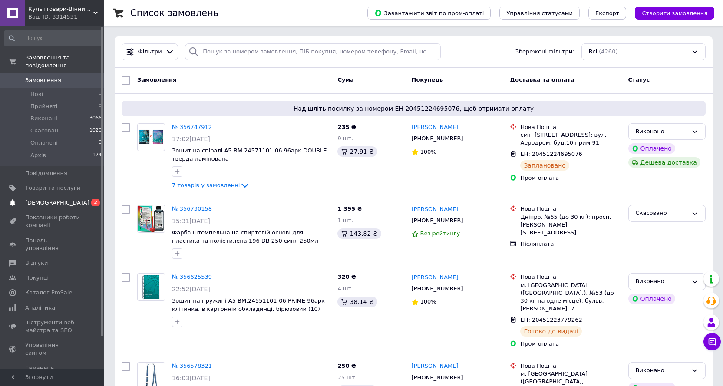
click at [37, 199] on span "[DEMOGRAPHIC_DATA]" at bounding box center [57, 203] width 64 height 8
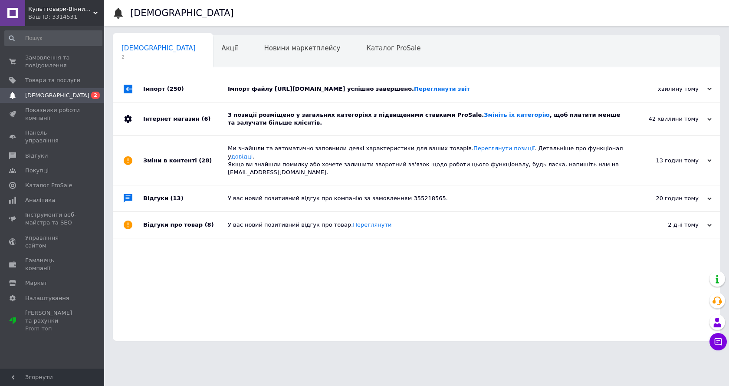
click at [328, 120] on div "3 позиції розміщено у загальних категоріях з підвищеними ставками ProSale. Змін…" at bounding box center [426, 119] width 397 height 16
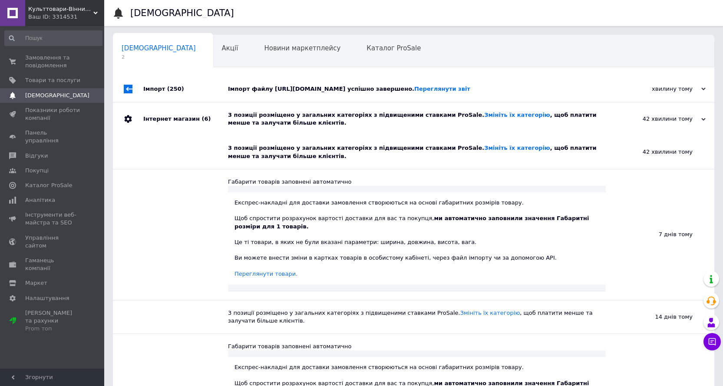
click at [332, 94] on div "Імпорт файлу https://k-office.vn.ua/my_feed/prom.xml успішно завершено. Перегля…" at bounding box center [423, 89] width 391 height 26
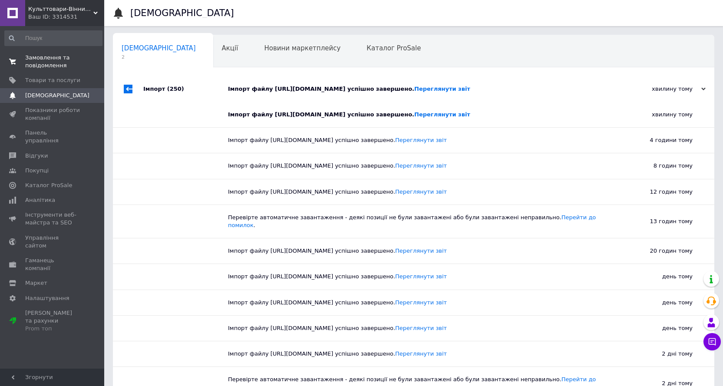
click at [55, 56] on span "Замовлення та повідомлення" at bounding box center [52, 62] width 55 height 16
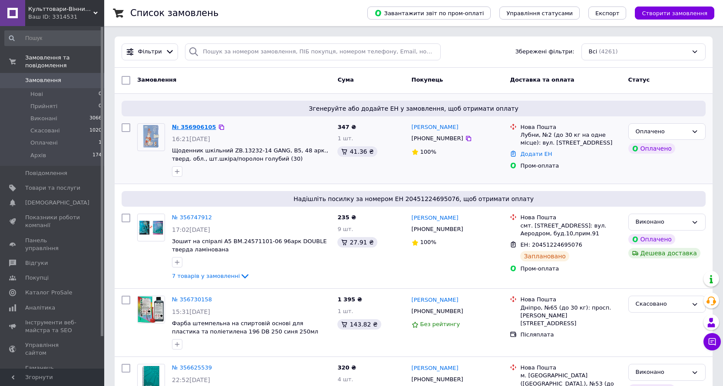
click at [201, 130] on link "№ 356906105" at bounding box center [194, 127] width 44 height 7
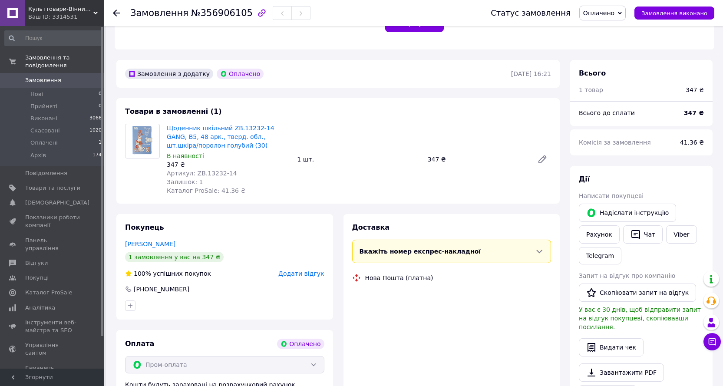
scroll to position [260, 0]
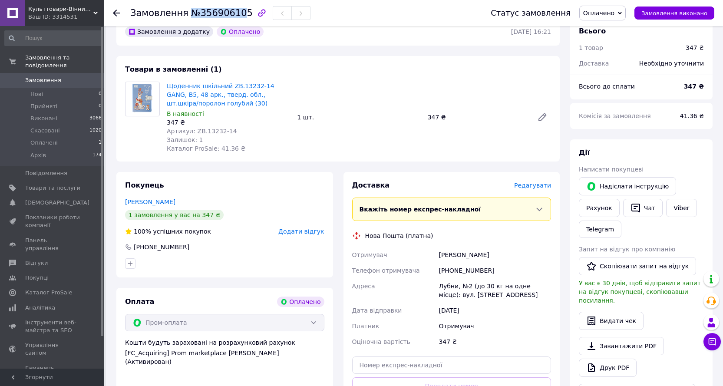
drag, startPoint x: 187, startPoint y: 13, endPoint x: 234, endPoint y: 14, distance: 47.8
click at [234, 14] on span "№356906105" at bounding box center [222, 13] width 62 height 10
drag, startPoint x: 185, startPoint y: 12, endPoint x: 237, endPoint y: 13, distance: 51.7
click at [237, 13] on span "№356906105" at bounding box center [222, 13] width 62 height 10
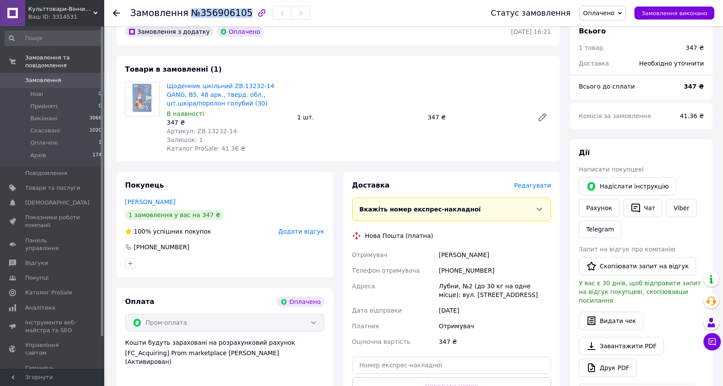
copy span "№356906105"
drag, startPoint x: 486, startPoint y: 246, endPoint x: 448, endPoint y: 247, distance: 37.8
click at [448, 247] on div "[PERSON_NAME]" at bounding box center [495, 255] width 116 height 16
click at [488, 251] on div "[PERSON_NAME]" at bounding box center [495, 255] width 116 height 16
drag, startPoint x: 486, startPoint y: 247, endPoint x: 438, endPoint y: 244, distance: 48.2
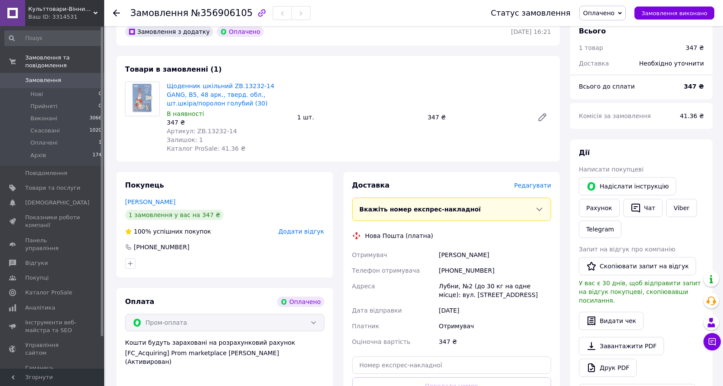
click at [438, 247] on div "[PERSON_NAME]" at bounding box center [495, 255] width 116 height 16
copy div "[PERSON_NAME]"
drag, startPoint x: 484, startPoint y: 262, endPoint x: 430, endPoint y: 262, distance: 53.4
click at [430, 262] on div "Отримувач [PERSON_NAME] Телефон отримувача [PHONE_NUMBER] Адреса Лубни, №2 (до …" at bounding box center [451, 298] width 203 height 102
copy div "Телефон отримувача [PHONE_NUMBER]"
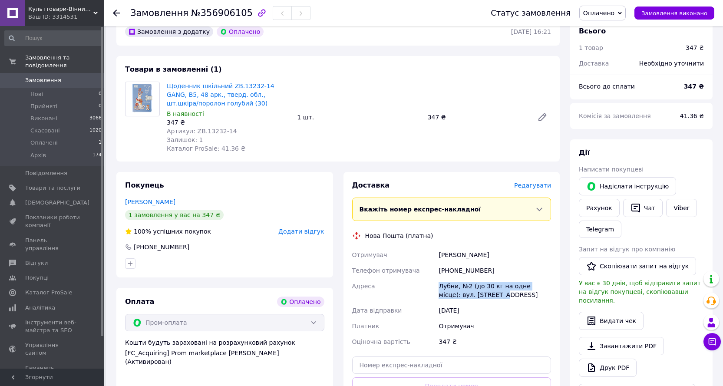
drag, startPoint x: 436, startPoint y: 276, endPoint x: 499, endPoint y: 286, distance: 63.7
click at [499, 286] on div "Отримувач [PERSON_NAME] Телефон отримувача [PHONE_NUMBER] Адреса Лубни, №2 (до …" at bounding box center [451, 298] width 203 height 102
copy div "Адреса Лубни, №2 (до 30 кг на одне місце): вул. [STREET_ADDRESS]"
drag, startPoint x: 224, startPoint y: 123, endPoint x: 193, endPoint y: 124, distance: 30.4
click at [193, 128] on span "Артикул: ZB.13232-14" at bounding box center [202, 131] width 70 height 7
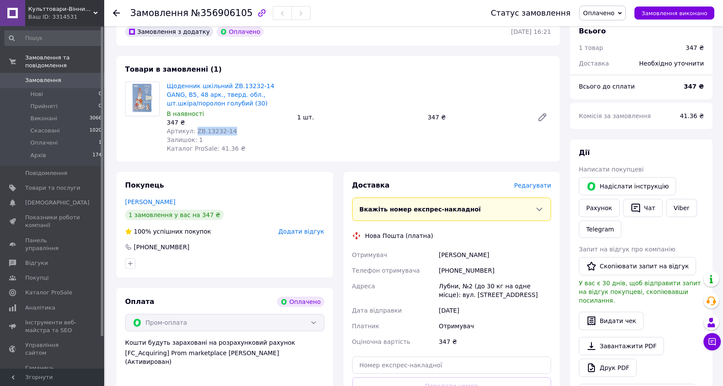
copy span "ZB.13232-14"
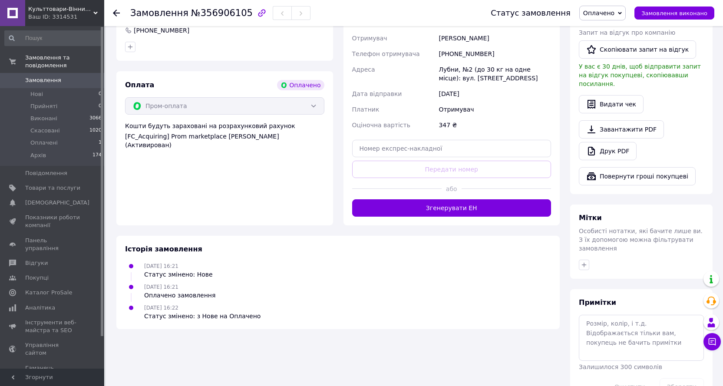
scroll to position [478, 0]
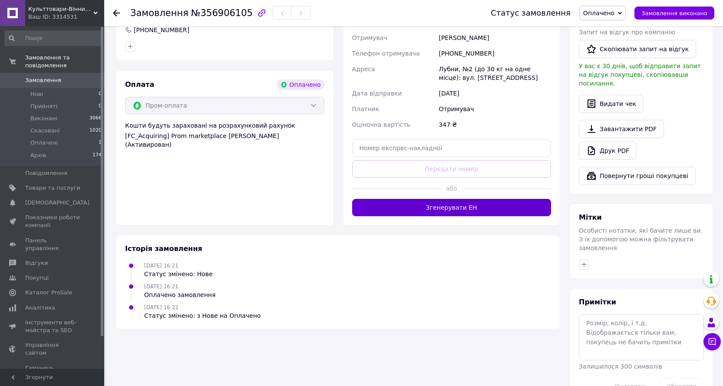
click at [442, 202] on button "Згенерувати ЕН" at bounding box center [451, 207] width 199 height 17
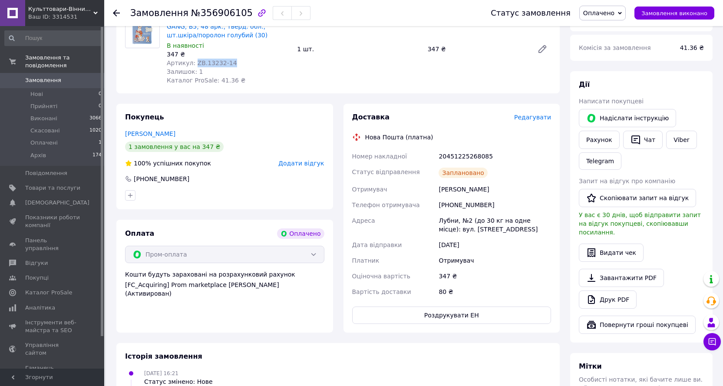
scroll to position [304, 0]
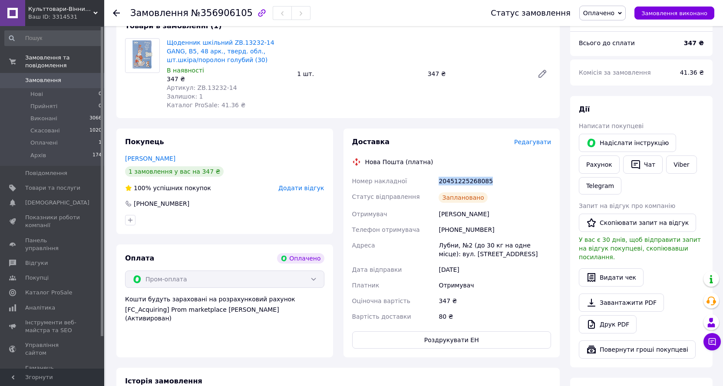
drag, startPoint x: 488, startPoint y: 171, endPoint x: 438, endPoint y: 170, distance: 50.4
click at [438, 173] on div "20451225268085" at bounding box center [495, 181] width 116 height 16
copy div "20451225268085"
click at [432, 334] on button "Роздрукувати ЕН" at bounding box center [451, 339] width 199 height 17
click at [614, 12] on span "Оплачено" at bounding box center [598, 13] width 31 height 7
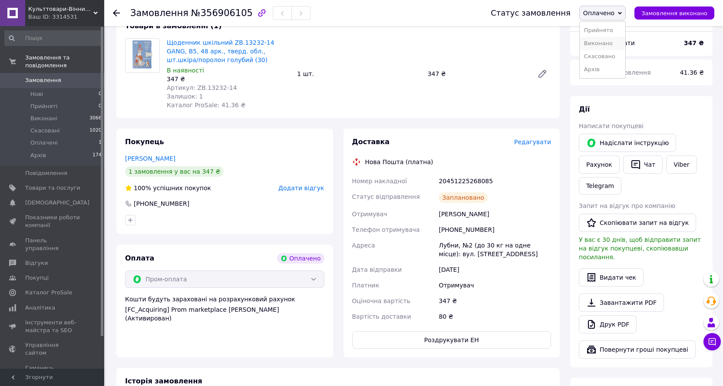
click at [602, 45] on li "Виконано" at bounding box center [603, 43] width 46 height 13
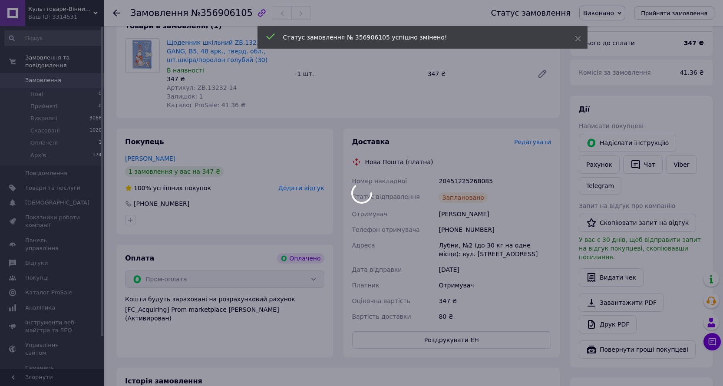
click at [118, 10] on div at bounding box center [361, 193] width 723 height 386
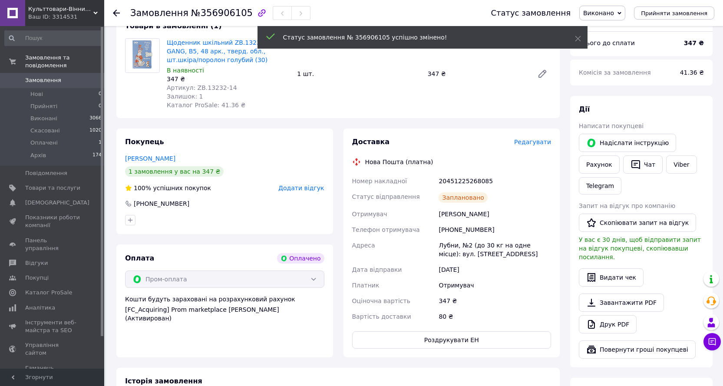
click at [116, 12] on icon at bounding box center [116, 13] width 7 height 7
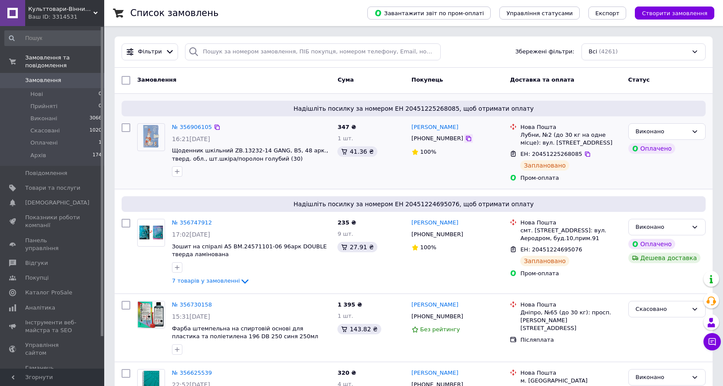
click at [465, 139] on icon at bounding box center [468, 138] width 7 height 7
click at [214, 128] on icon at bounding box center [217, 127] width 7 height 7
drag, startPoint x: 270, startPoint y: 161, endPoint x: 172, endPoint y: 151, distance: 98.5
click at [172, 151] on span "Щоденник шкільний ZB.13232-14 GANG, В5, 48 арк., тверд. обл., шт.шкіра/поролон …" at bounding box center [251, 155] width 158 height 16
copy span "Щоденник шкільний ZB.13232-14 GANG, В5, 48 арк., тверд. обл., шт.шкіра/поролон …"
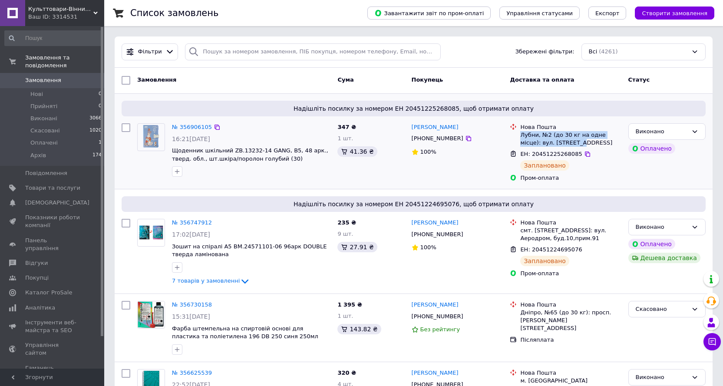
drag, startPoint x: 519, startPoint y: 135, endPoint x: 563, endPoint y: 143, distance: 44.1
click at [563, 143] on div "Нова Пошта Лубни, №2 (до 30 кг на одне місце): вул. [STREET_ADDRESS]" at bounding box center [570, 135] width 104 height 24
copy div "Лубни, №2 (до 30 кг на одне місце): вул. [STREET_ADDRESS]"
